Goal: Information Seeking & Learning: Learn about a topic

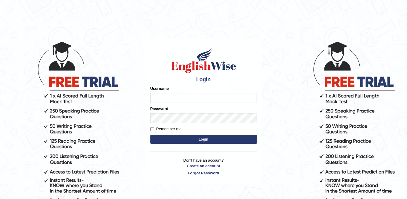
click at [176, 97] on input "Username" at bounding box center [203, 98] width 107 height 10
type input "melodymiki"
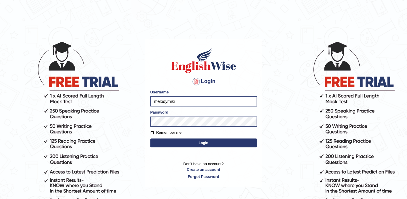
click at [151, 132] on input "Remember me" at bounding box center [152, 133] width 4 height 4
checkbox input "true"
click at [213, 141] on button "Login" at bounding box center [203, 142] width 107 height 9
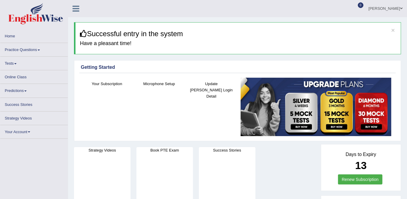
click at [29, 74] on link "Online Class" at bounding box center [33, 76] width 67 height 12
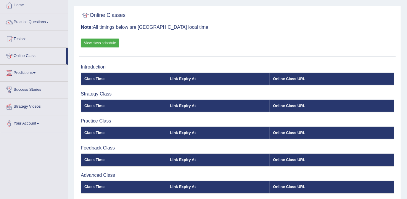
scroll to position [31, 0]
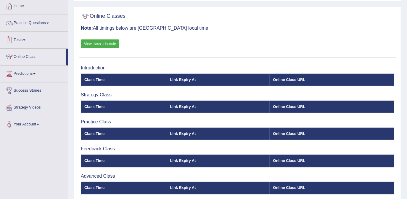
click at [25, 37] on link "Tests" at bounding box center [33, 39] width 67 height 15
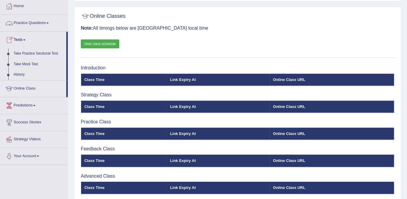
click at [38, 22] on link "Practice Questions" at bounding box center [33, 22] width 67 height 15
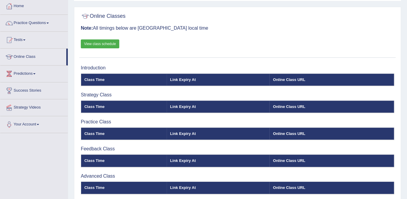
click at [53, 32] on link "Tests" at bounding box center [33, 39] width 67 height 15
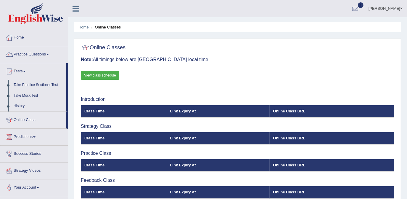
click at [48, 54] on span at bounding box center [47, 54] width 2 height 1
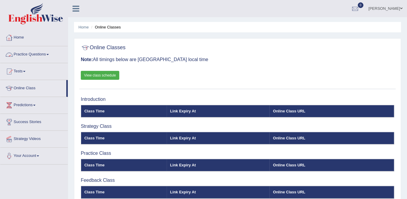
click at [47, 52] on link "Practice Questions" at bounding box center [33, 53] width 67 height 15
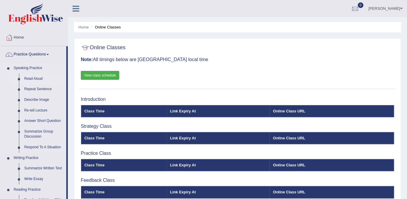
click at [31, 79] on link "Read Aloud" at bounding box center [44, 78] width 45 height 11
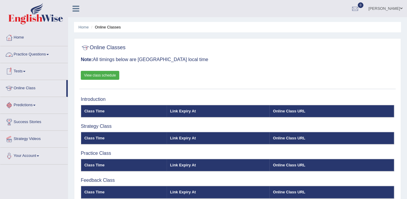
click at [48, 54] on link "Practice Questions" at bounding box center [33, 53] width 67 height 15
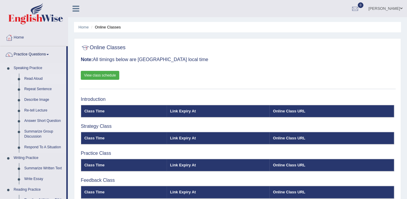
click at [36, 78] on link "Read Aloud" at bounding box center [44, 78] width 45 height 11
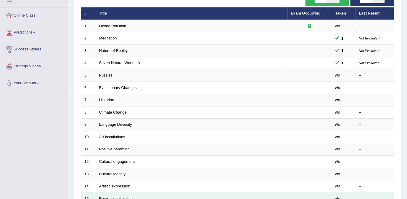
scroll to position [63, 0]
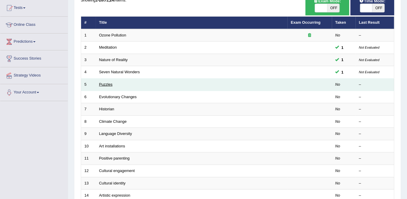
click at [106, 85] on link "Puzzles" at bounding box center [106, 84] width 14 height 4
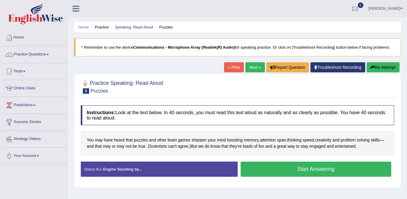
click at [285, 166] on button "Start Answering" at bounding box center [316, 168] width 151 height 15
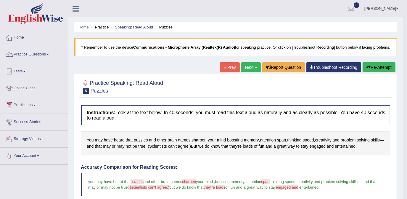
click at [251, 67] on link "Next »" at bounding box center [251, 67] width 20 height 10
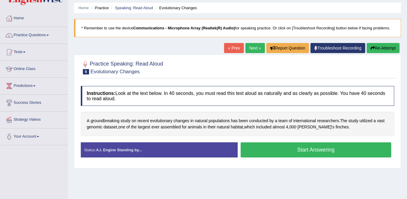
scroll to position [27, 0]
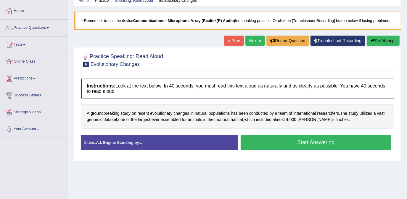
click at [306, 142] on button "Start Answering" at bounding box center [316, 142] width 151 height 15
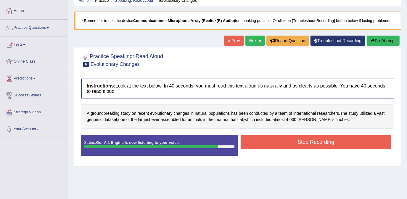
click at [311, 140] on button "Stop Recording" at bounding box center [316, 142] width 151 height 14
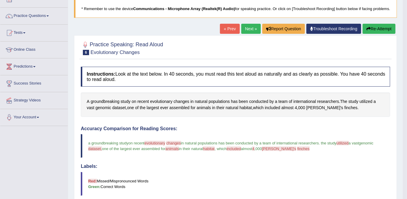
scroll to position [31, 0]
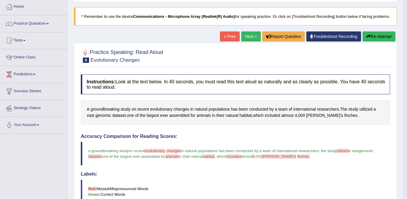
click at [246, 35] on link "Next »" at bounding box center [251, 36] width 20 height 10
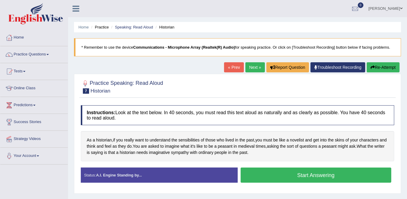
click at [301, 171] on button "Start Answering" at bounding box center [316, 174] width 151 height 15
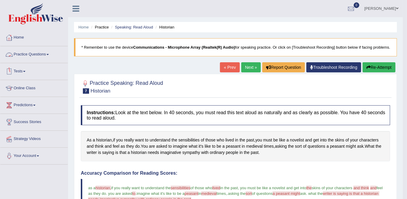
click at [54, 55] on link "Practice Questions" at bounding box center [33, 53] width 67 height 15
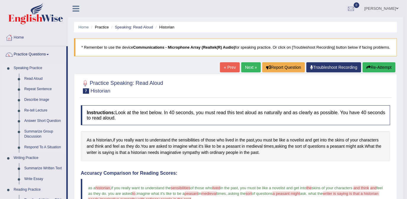
click at [34, 82] on link "Read Aloud" at bounding box center [44, 78] width 45 height 11
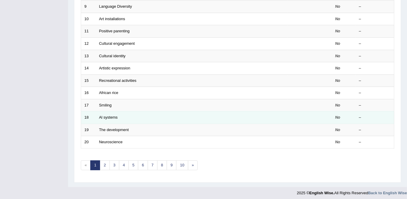
scroll to position [191, 0]
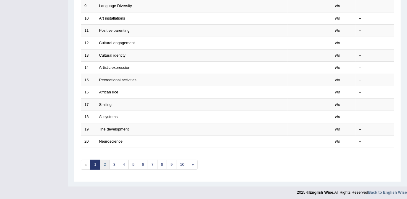
click at [104, 163] on link "2" at bounding box center [105, 165] width 10 height 10
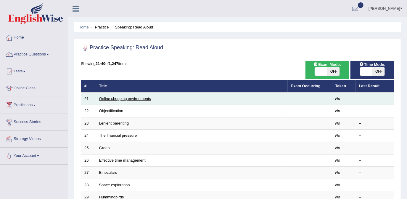
click at [109, 96] on link "Online shopping environments" at bounding box center [125, 98] width 52 height 4
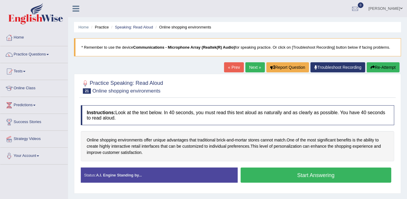
click at [300, 173] on button "Start Answering" at bounding box center [316, 174] width 151 height 15
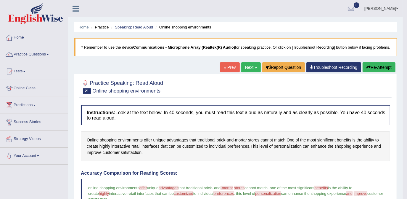
click at [250, 66] on link "Next »" at bounding box center [251, 67] width 20 height 10
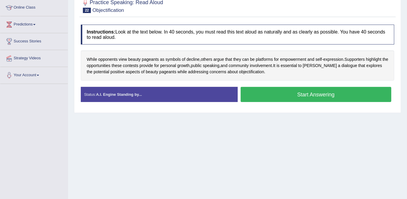
scroll to position [81, 0]
click at [289, 92] on button "Start Answering" at bounding box center [316, 94] width 151 height 15
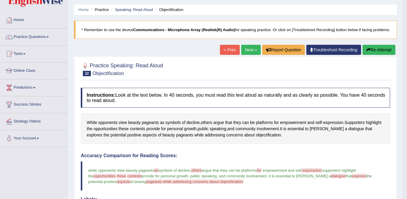
scroll to position [16, 0]
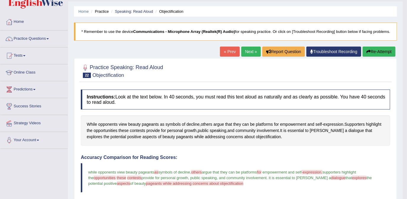
click at [249, 49] on link "Next »" at bounding box center [251, 51] width 20 height 10
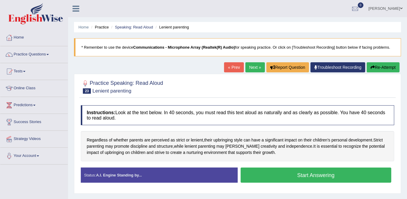
click at [287, 175] on button "Start Answering" at bounding box center [316, 174] width 151 height 15
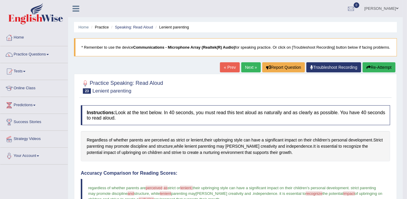
click at [253, 66] on link "Next »" at bounding box center [251, 67] width 20 height 10
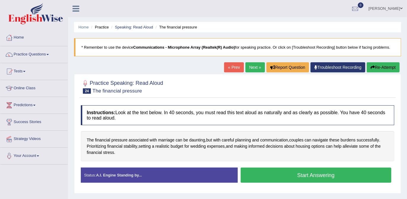
click at [274, 176] on button "Start Answering" at bounding box center [316, 174] width 151 height 15
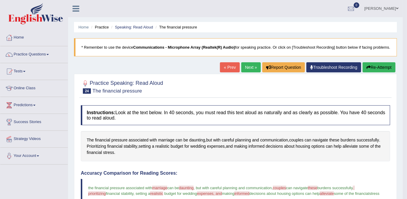
click at [247, 67] on link "Next »" at bounding box center [251, 67] width 20 height 10
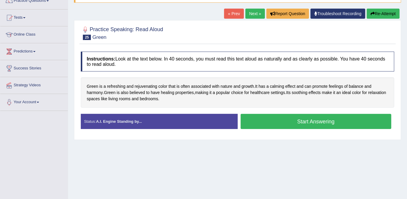
scroll to position [54, 0]
click at [277, 120] on button "Start Answering" at bounding box center [316, 121] width 151 height 15
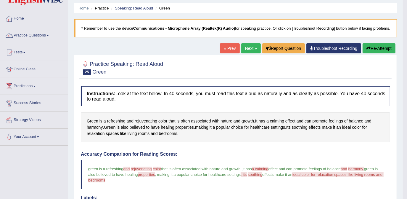
scroll to position [0, 0]
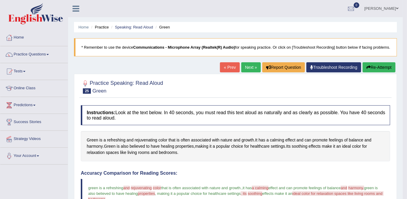
click at [251, 67] on link "Next »" at bounding box center [251, 67] width 20 height 10
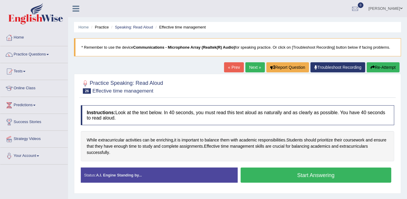
click at [263, 176] on button "Start Answering" at bounding box center [316, 174] width 151 height 15
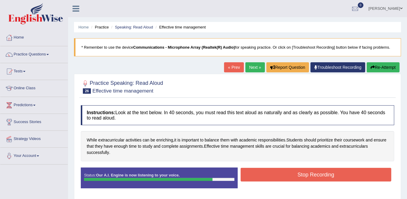
click at [263, 176] on button "Stop Recording" at bounding box center [316, 175] width 151 height 14
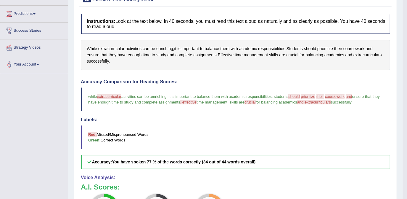
scroll to position [54, 0]
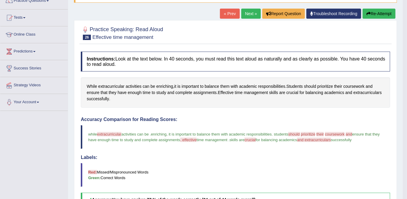
click at [248, 12] on link "Next »" at bounding box center [251, 14] width 20 height 10
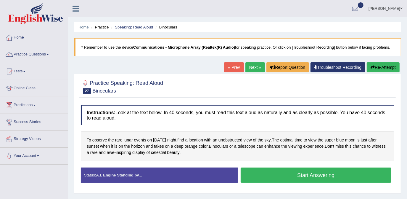
click at [255, 64] on link "Next »" at bounding box center [255, 67] width 20 height 10
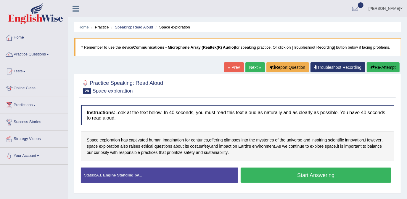
click at [235, 66] on link "« Prev" at bounding box center [234, 67] width 20 height 10
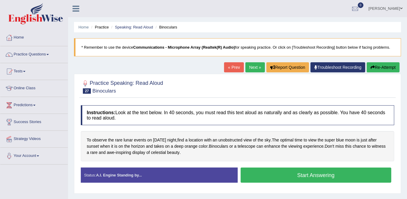
click at [264, 173] on button "Start Answering" at bounding box center [316, 174] width 151 height 15
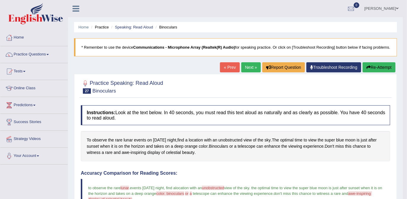
click at [253, 67] on link "Next »" at bounding box center [251, 67] width 20 height 10
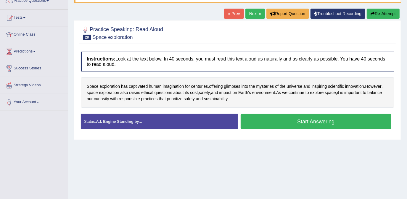
click at [260, 122] on button "Start Answering" at bounding box center [316, 121] width 151 height 15
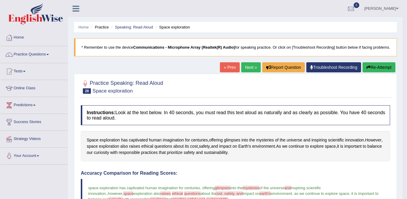
click at [248, 66] on link "Next »" at bounding box center [251, 67] width 20 height 10
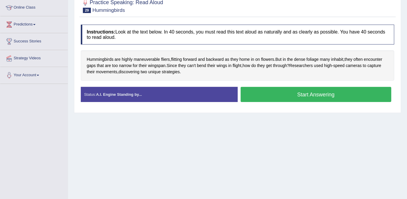
scroll to position [27, 0]
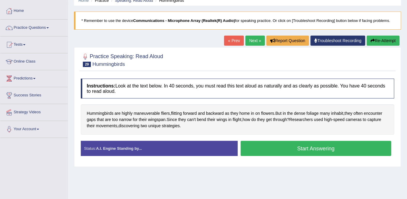
click at [261, 144] on button "Start Answering" at bounding box center [316, 148] width 151 height 15
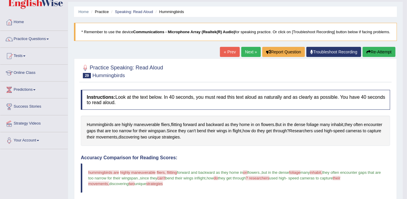
scroll to position [0, 0]
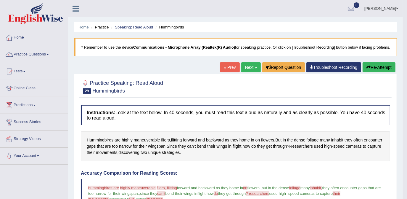
click at [254, 66] on link "Next »" at bounding box center [251, 67] width 20 height 10
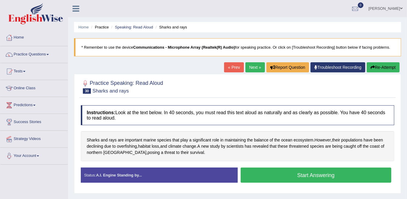
click at [264, 170] on button "Start Answering" at bounding box center [316, 174] width 151 height 15
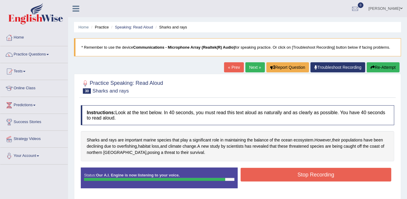
click at [264, 172] on button "Stop Recording" at bounding box center [316, 175] width 151 height 14
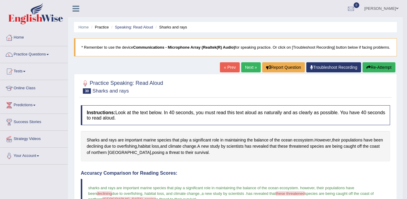
click at [248, 67] on link "Next »" at bounding box center [251, 67] width 20 height 10
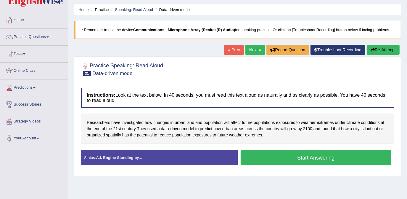
scroll to position [27, 0]
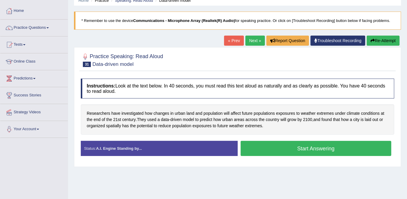
click at [287, 147] on button "Start Answering" at bounding box center [316, 148] width 151 height 15
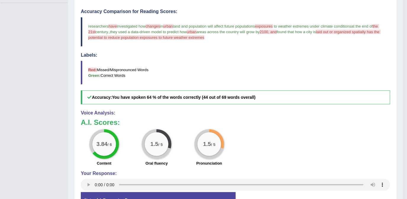
scroll to position [0, 0]
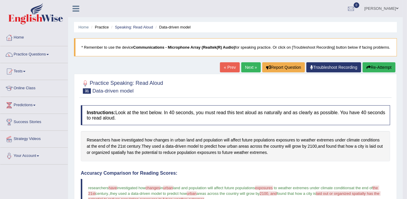
click at [254, 66] on link "Next »" at bounding box center [251, 67] width 20 height 10
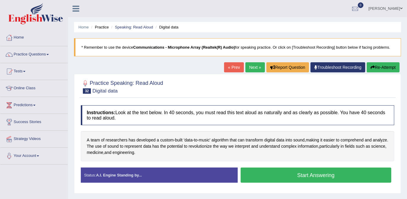
click at [292, 173] on button "Start Answering" at bounding box center [316, 174] width 151 height 15
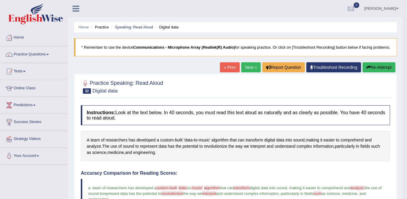
scroll to position [27, 0]
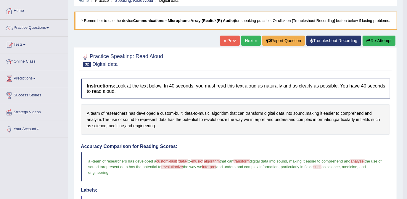
click at [256, 41] on link "Next »" at bounding box center [251, 41] width 20 height 10
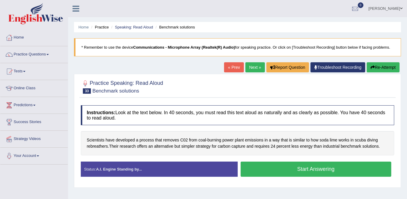
click at [275, 169] on button "Start Answering" at bounding box center [316, 168] width 151 height 15
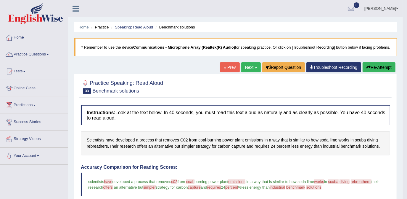
click at [248, 66] on link "Next »" at bounding box center [251, 67] width 20 height 10
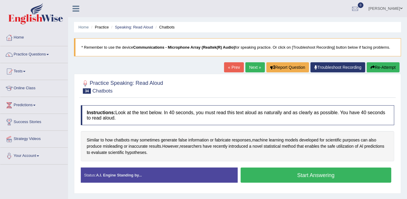
click at [281, 177] on button "Start Answering" at bounding box center [316, 174] width 151 height 15
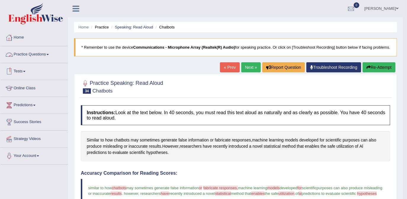
click at [50, 53] on link "Practice Questions" at bounding box center [33, 53] width 67 height 15
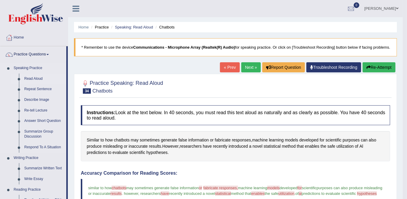
click at [40, 77] on link "Read Aloud" at bounding box center [44, 78] width 45 height 11
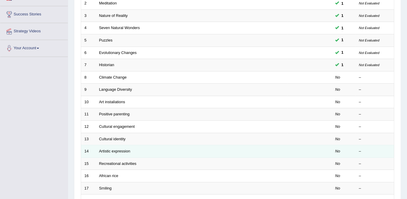
scroll to position [191, 0]
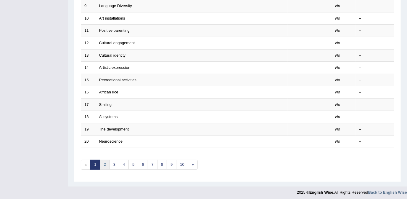
click at [103, 164] on link "2" at bounding box center [105, 165] width 10 height 10
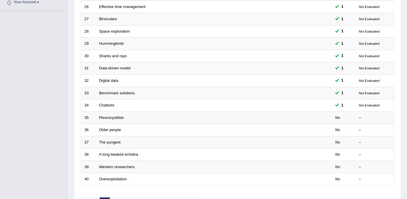
scroll to position [161, 0]
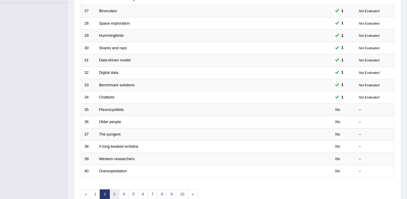
click at [117, 194] on link "3" at bounding box center [115, 194] width 10 height 10
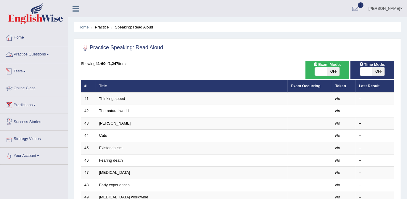
click at [31, 57] on link "Practice Questions" at bounding box center [33, 53] width 67 height 15
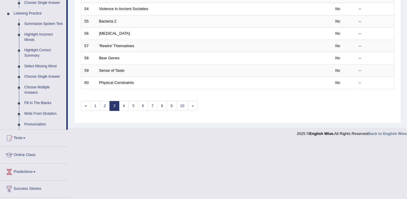
scroll to position [269, 0]
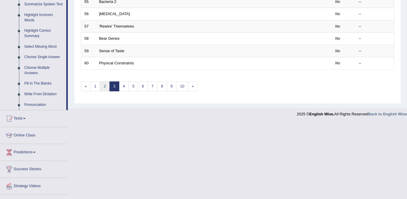
click at [102, 82] on link "2" at bounding box center [105, 86] width 10 height 10
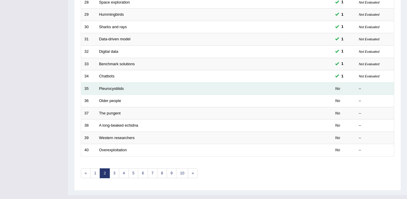
scroll to position [188, 0]
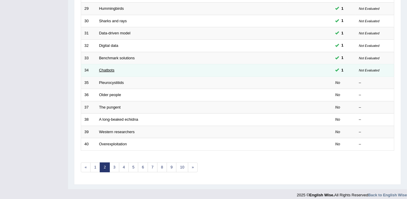
click at [105, 69] on link "Chatbots" at bounding box center [106, 70] width 15 height 4
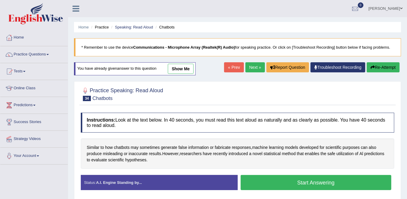
scroll to position [27, 0]
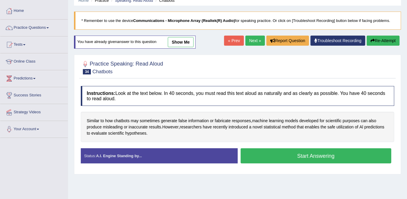
click at [300, 154] on button "Start Answering" at bounding box center [316, 155] width 151 height 15
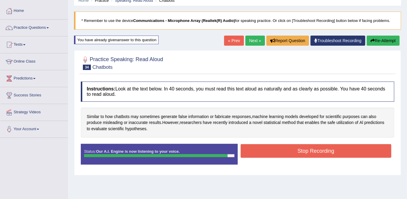
click at [301, 153] on button "Stop Recording" at bounding box center [316, 151] width 151 height 14
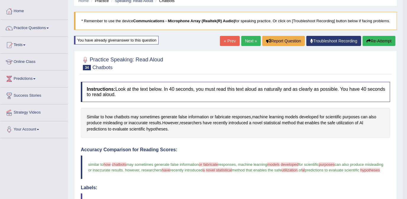
scroll to position [0, 0]
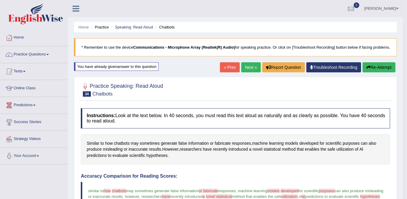
click at [248, 64] on link "Next »" at bounding box center [251, 67] width 20 height 10
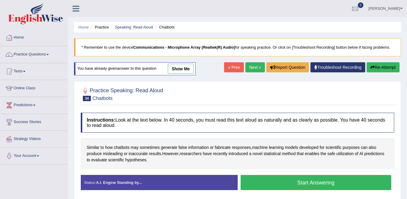
click at [47, 54] on link "Practice Questions" at bounding box center [33, 53] width 67 height 15
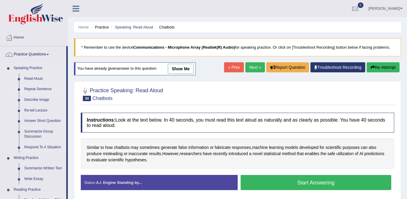
click at [44, 90] on link "Repeat Sentence" at bounding box center [44, 89] width 45 height 11
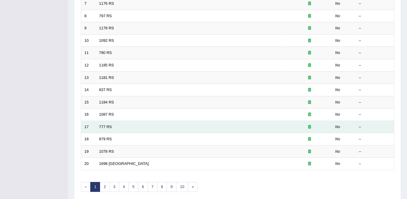
scroll to position [191, 0]
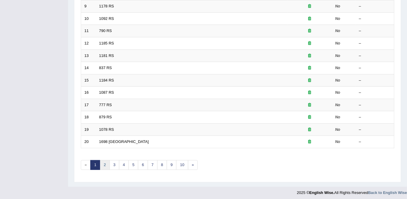
click at [103, 160] on link "2" at bounding box center [105, 165] width 10 height 10
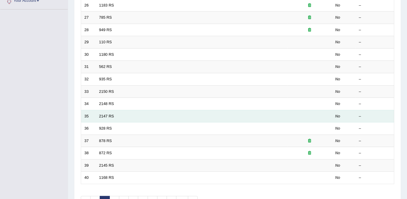
scroll to position [161, 0]
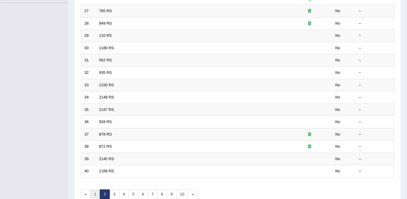
click at [93, 194] on link "1" at bounding box center [95, 194] width 10 height 10
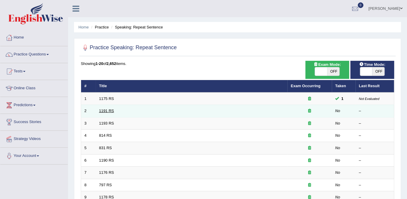
click at [107, 112] on link "1191 RS" at bounding box center [106, 110] width 15 height 4
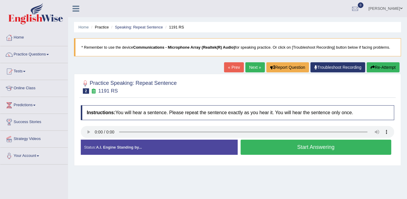
click at [314, 151] on button "Start Answering" at bounding box center [316, 146] width 151 height 15
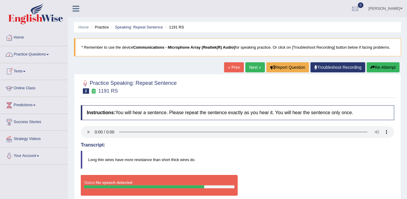
click at [43, 55] on link "Practice Questions" at bounding box center [33, 53] width 67 height 15
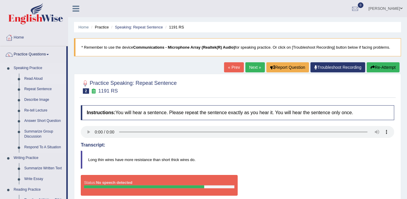
click at [36, 79] on link "Read Aloud" at bounding box center [44, 78] width 45 height 11
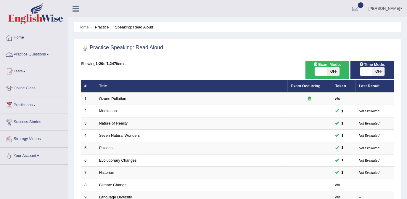
click at [50, 52] on link "Practice Questions" at bounding box center [33, 53] width 67 height 15
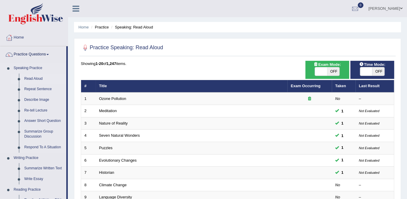
click at [38, 79] on link "Read Aloud" at bounding box center [44, 78] width 45 height 11
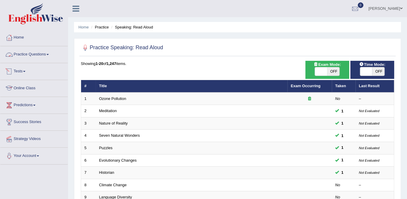
click at [34, 56] on link "Practice Questions" at bounding box center [33, 53] width 67 height 15
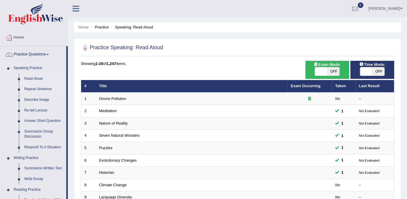
click at [36, 90] on link "Repeat Sentence" at bounding box center [44, 89] width 45 height 11
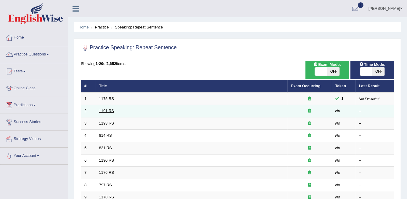
click at [110, 111] on link "1191 RS" at bounding box center [106, 110] width 15 height 4
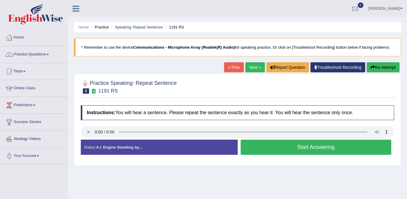
click at [285, 148] on button "Start Answering" at bounding box center [316, 146] width 151 height 15
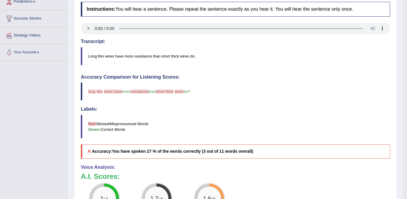
scroll to position [12, 0]
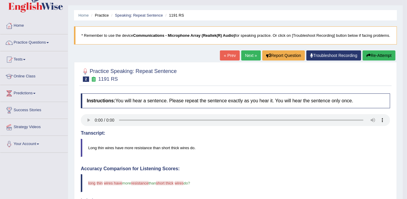
click at [246, 55] on link "Next »" at bounding box center [251, 55] width 20 height 10
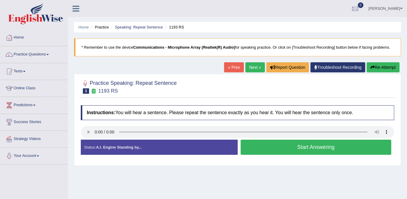
click at [324, 148] on button "Start Answering" at bounding box center [316, 146] width 151 height 15
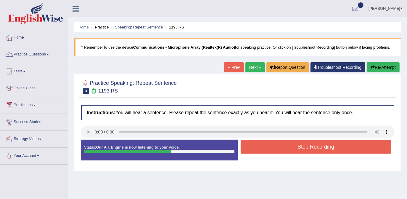
click at [323, 149] on button "Stop Recording" at bounding box center [316, 147] width 151 height 14
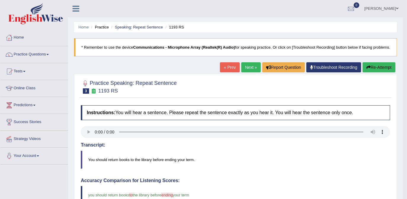
click at [245, 68] on link "Next »" at bounding box center [251, 67] width 20 height 10
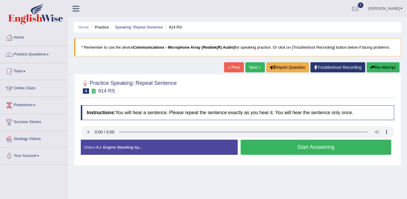
click at [302, 150] on button "Start Answering" at bounding box center [316, 146] width 151 height 15
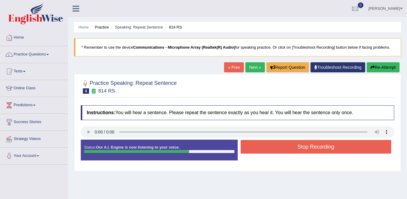
click at [302, 149] on button "Stop Recording" at bounding box center [316, 147] width 151 height 14
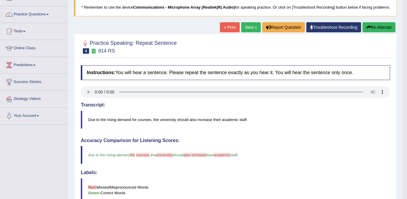
scroll to position [38, 0]
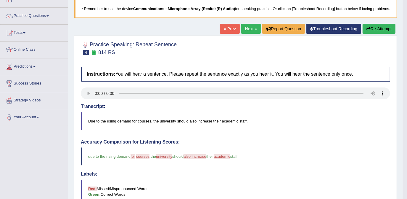
click at [250, 27] on link "Next »" at bounding box center [251, 29] width 20 height 10
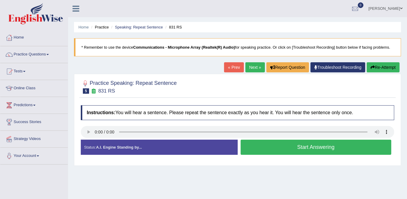
click at [298, 149] on button "Start Answering" at bounding box center [316, 146] width 151 height 15
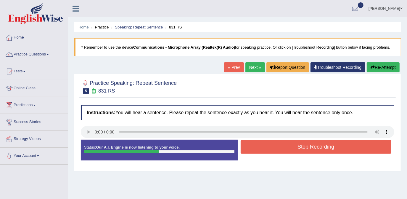
click at [298, 150] on button "Stop Recording" at bounding box center [316, 147] width 151 height 14
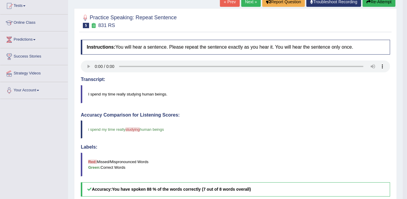
scroll to position [38, 0]
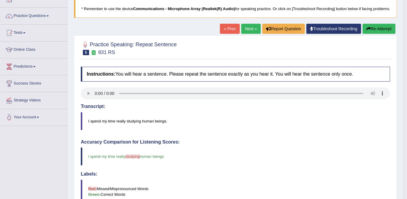
click at [247, 26] on link "Next »" at bounding box center [251, 29] width 20 height 10
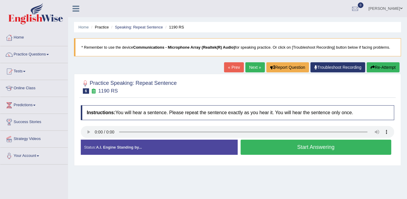
click at [311, 148] on button "Start Answering" at bounding box center [316, 146] width 151 height 15
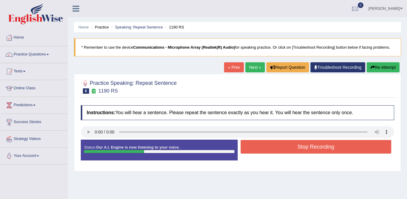
click at [285, 152] on button "Stop Recording" at bounding box center [316, 147] width 151 height 14
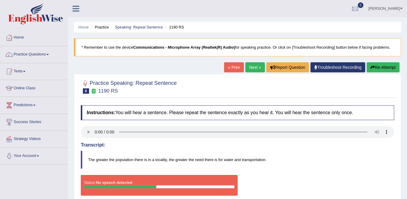
click at [231, 67] on link "« Prev" at bounding box center [234, 67] width 20 height 10
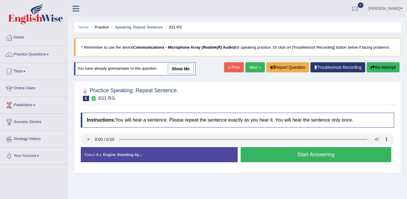
click at [299, 155] on button "Start Answering" at bounding box center [316, 154] width 151 height 15
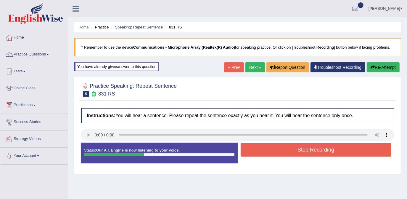
click at [301, 150] on button "Stop Recording" at bounding box center [316, 150] width 151 height 14
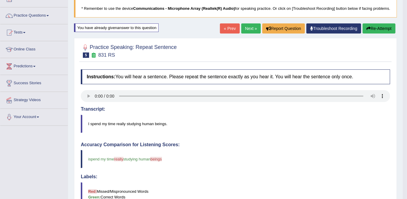
scroll to position [15, 0]
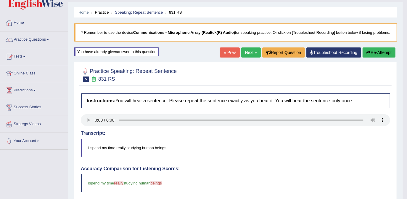
click at [250, 52] on link "Next »" at bounding box center [251, 52] width 20 height 10
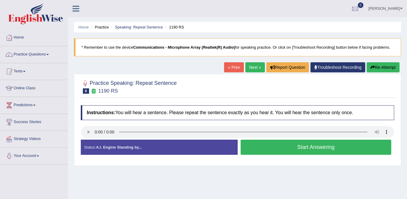
click at [291, 148] on button "Start Answering" at bounding box center [316, 146] width 151 height 15
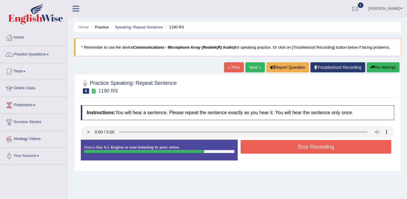
click at [291, 147] on button "Stop Recording" at bounding box center [316, 147] width 151 height 14
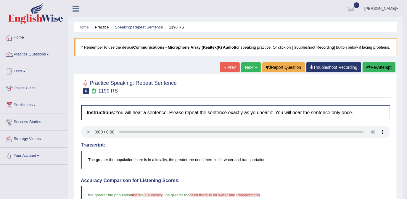
click at [251, 65] on link "Next »" at bounding box center [251, 67] width 20 height 10
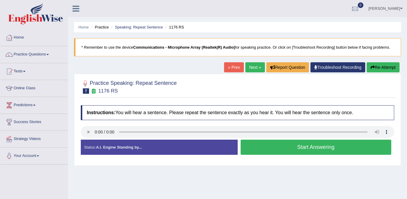
click at [330, 148] on button "Start Answering" at bounding box center [316, 146] width 151 height 15
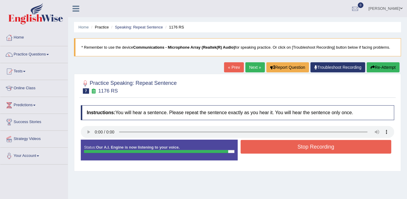
click at [329, 149] on button "Stop Recording" at bounding box center [316, 147] width 151 height 14
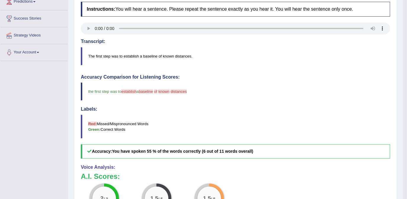
scroll to position [54, 0]
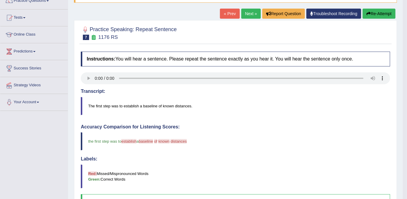
click at [249, 15] on link "Next »" at bounding box center [251, 14] width 20 height 10
click at [251, 14] on link "Next »" at bounding box center [251, 14] width 20 height 10
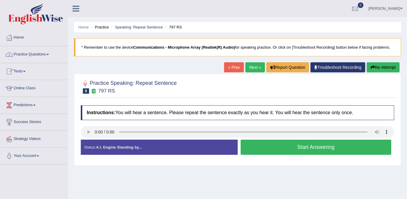
click at [46, 58] on link "Practice Questions" at bounding box center [33, 53] width 67 height 15
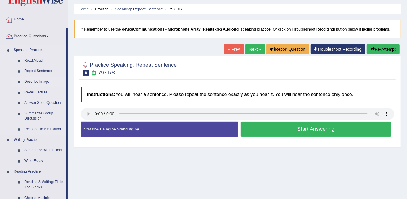
scroll to position [81, 0]
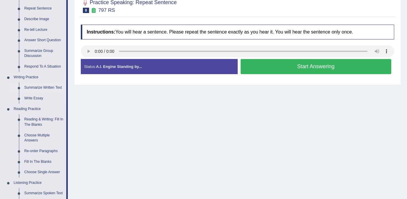
click at [39, 88] on link "Summarize Written Text" at bounding box center [44, 87] width 45 height 11
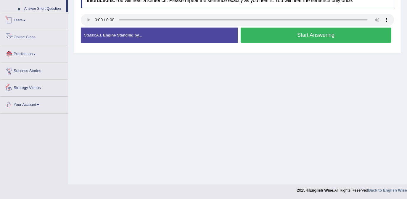
scroll to position [281, 0]
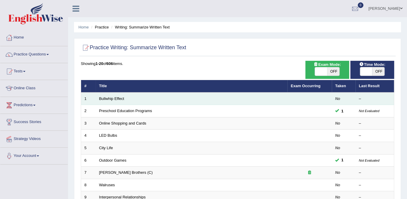
click at [132, 96] on td "Bullwhip Effect" at bounding box center [192, 98] width 192 height 12
click at [111, 99] on link "Bullwhip Effect" at bounding box center [111, 98] width 25 height 4
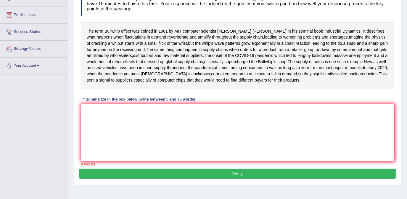
scroll to position [88, 0]
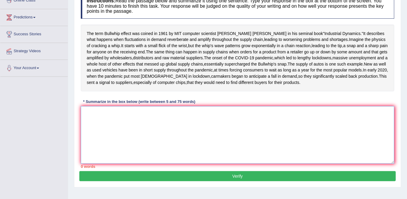
click at [86, 148] on textarea at bounding box center [237, 134] width 313 height 57
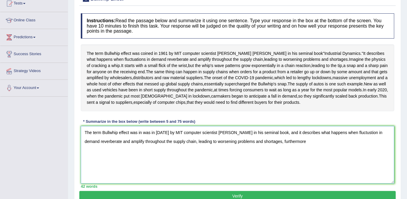
scroll to position [77, 0]
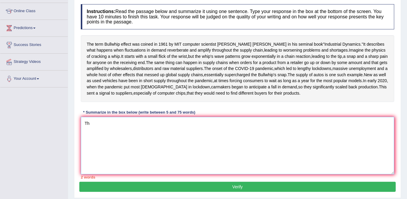
type textarea "T"
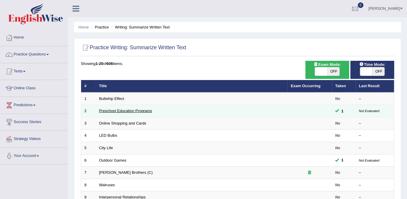
click at [113, 108] on link "Preschool Education Programs" at bounding box center [125, 110] width 53 height 4
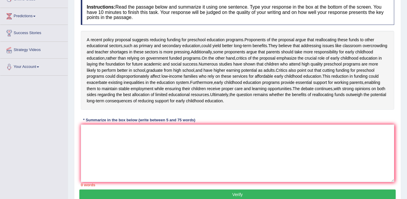
scroll to position [97, 0]
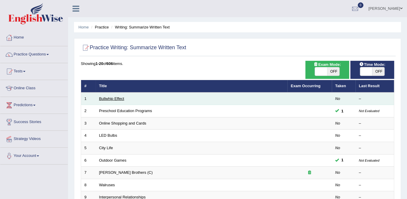
click at [119, 99] on link "Bullwhip Effect" at bounding box center [111, 98] width 25 height 4
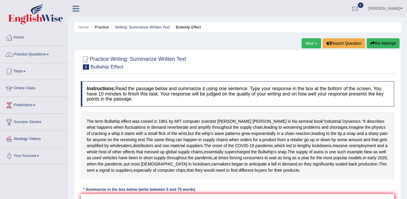
drag, startPoint x: 0, startPoint y: 0, endPoint x: 127, endPoint y: 107, distance: 166.2
click at [127, 107] on div "Instructions: Read the passage below and summarize it using one sentence. Type …" at bounding box center [237, 168] width 316 height 180
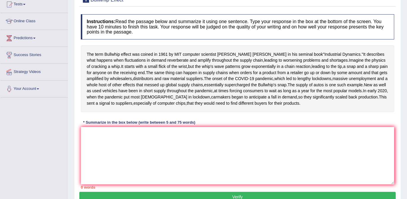
scroll to position [75, 0]
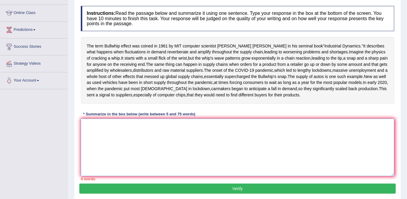
click at [116, 170] on textarea at bounding box center [237, 146] width 313 height 57
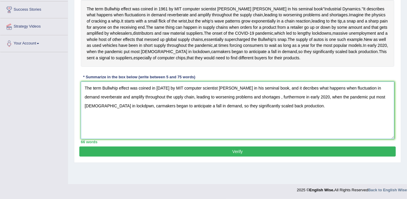
scroll to position [129, 0]
type textarea "The term Bullwhip effect was coined in 1961 by MIT computer scientist Jay Forre…"
click at [257, 156] on button "Verify" at bounding box center [237, 151] width 316 height 10
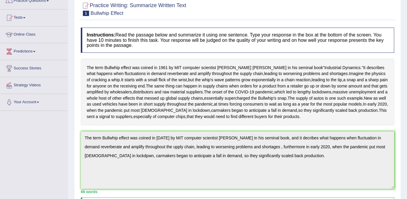
scroll to position [0, 0]
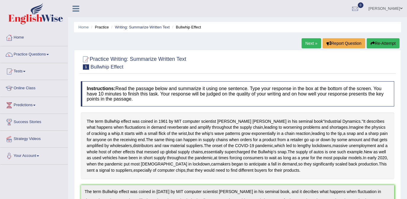
click at [310, 44] on link "Next »" at bounding box center [312, 43] width 20 height 10
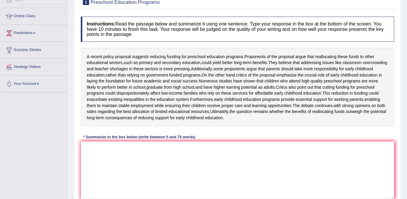
scroll to position [81, 0]
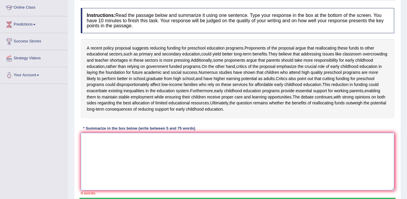
click at [132, 156] on textarea at bounding box center [237, 161] width 313 height 57
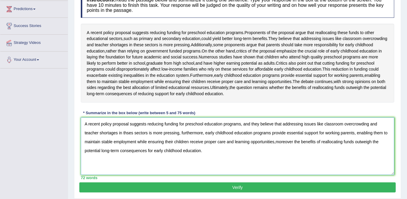
scroll to position [105, 0]
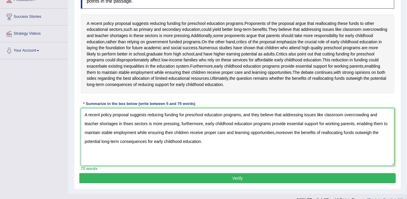
type textarea "A recent policy proposal suggests reducing funding for preschool education prog…"
click at [206, 183] on button "Verify" at bounding box center [237, 178] width 316 height 10
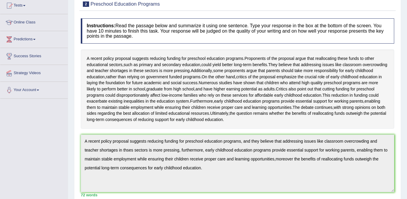
scroll to position [17, 0]
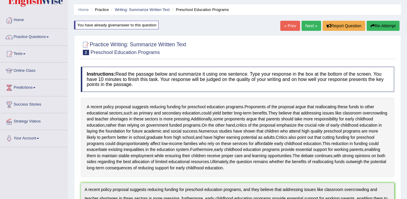
click at [310, 25] on link "Next »" at bounding box center [312, 26] width 20 height 10
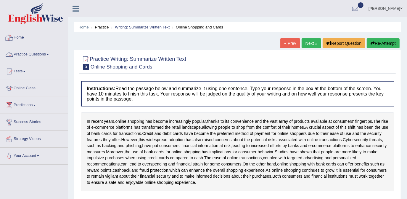
click at [42, 53] on link "Practice Questions" at bounding box center [33, 53] width 67 height 15
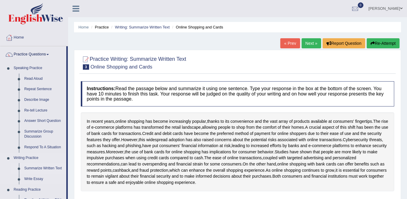
click at [43, 168] on link "Summarize Written Text" at bounding box center [44, 168] width 45 height 11
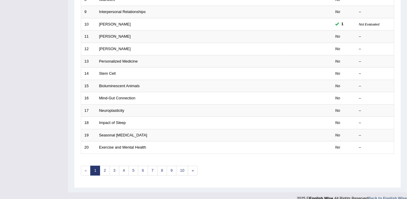
scroll to position [191, 0]
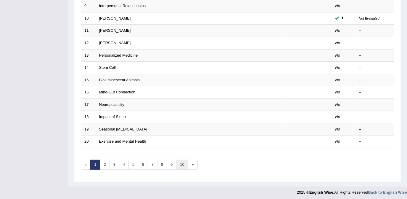
click at [177, 162] on link "10" at bounding box center [182, 165] width 12 height 10
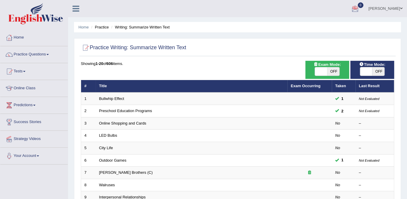
drag, startPoint x: 382, startPoint y: 0, endPoint x: 299, endPoint y: 10, distance: 83.5
click at [299, 10] on ul "[PERSON_NAME] Toggle navigation Username: melodymiki Access Type: Online Subscr…" at bounding box center [288, 8] width 237 height 17
